Goal: Navigation & Orientation: Find specific page/section

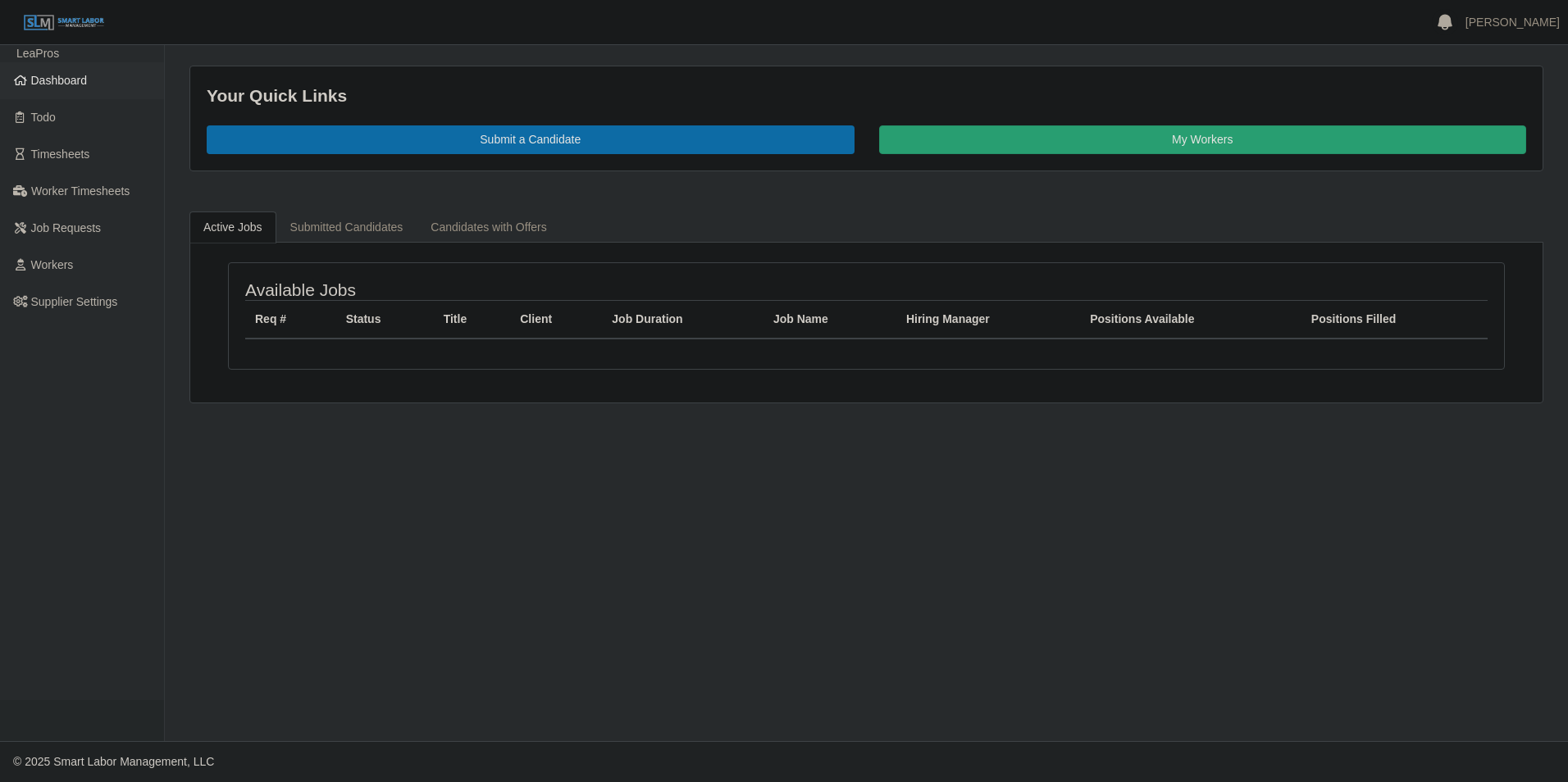
click at [73, 85] on span "Dashboard" at bounding box center [59, 80] width 56 height 13
click at [38, 85] on span "Dashboard" at bounding box center [59, 80] width 56 height 13
click at [51, 79] on span "Dashboard" at bounding box center [59, 80] width 56 height 13
click at [67, 85] on span "Dashboard" at bounding box center [59, 80] width 56 height 13
click at [72, 85] on span "Dashboard" at bounding box center [59, 80] width 56 height 13
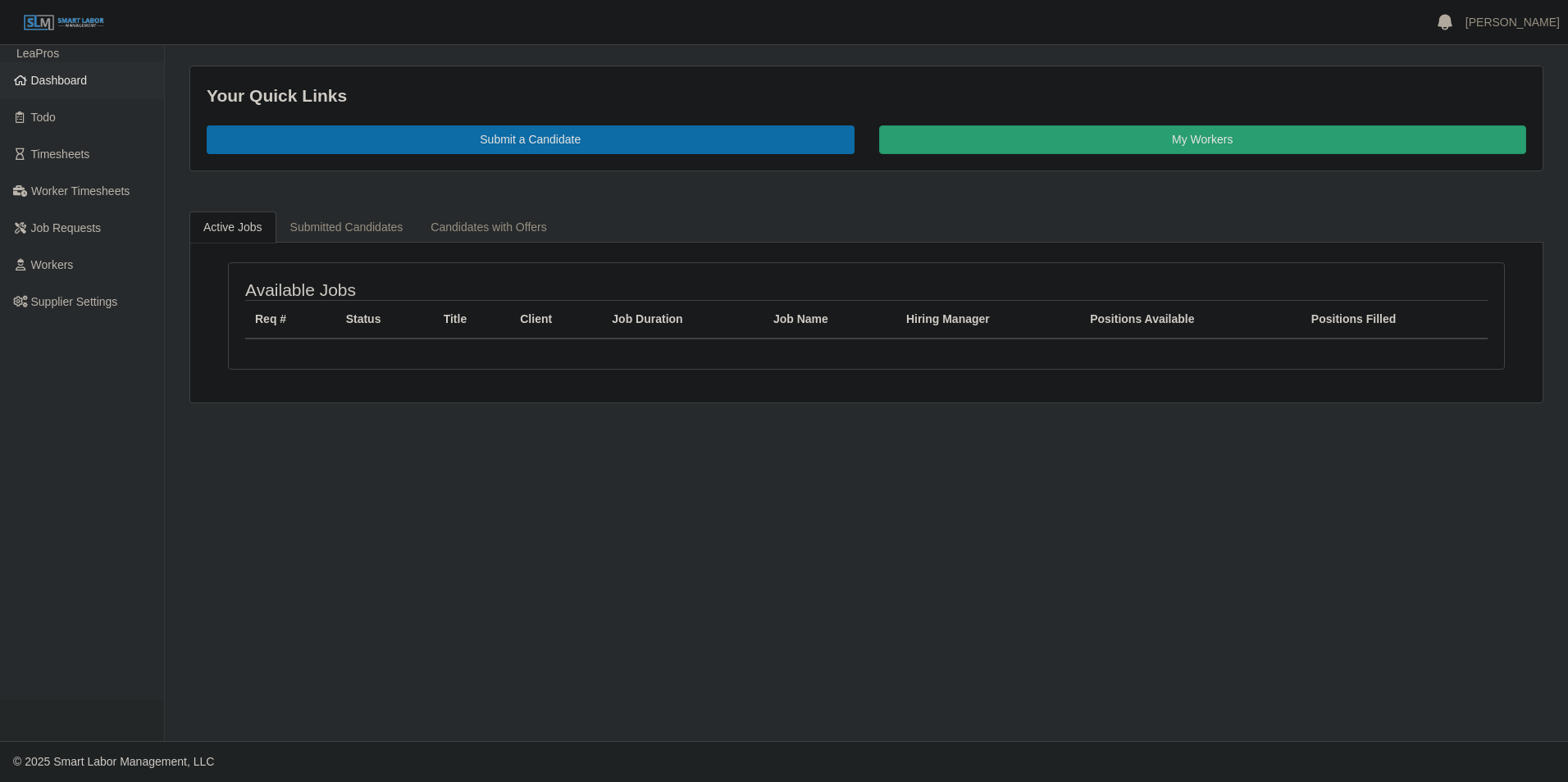
click at [91, 81] on link "Dashboard" at bounding box center [82, 80] width 164 height 37
